Goal: Find specific page/section: Find specific page/section

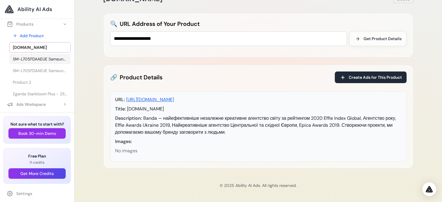
click at [36, 58] on span "SM-L705FDAAEUE Samsung Galaxy Watch Ultra 3.81 cm (1.5") AMOLED 47 mm Digital 4…" at bounding box center [40, 59] width 54 height 6
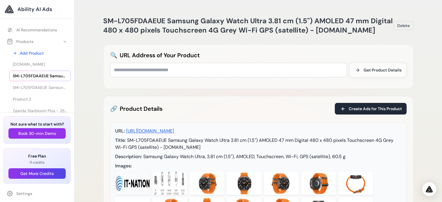
scroll to position [1, 0]
click at [63, 39] on icon at bounding box center [65, 41] width 5 height 5
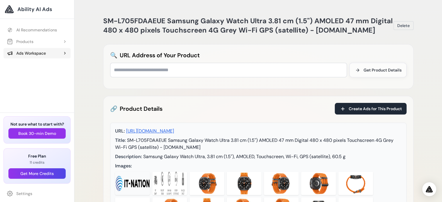
click at [28, 53] on div "Ads Workspace" at bounding box center [26, 53] width 39 height 6
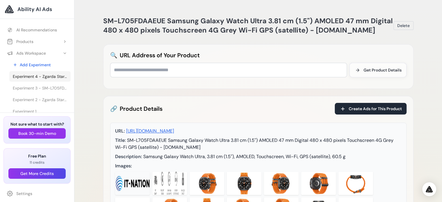
click at [30, 75] on span "Experiment 4 - Zgarda Starbloom Plus - 25cm" at bounding box center [40, 77] width 54 height 6
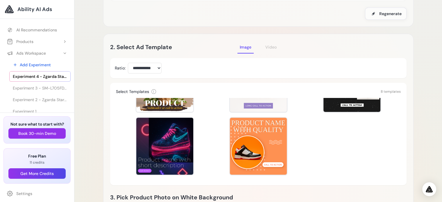
scroll to position [145, 0]
